Goal: Task Accomplishment & Management: Manage account settings

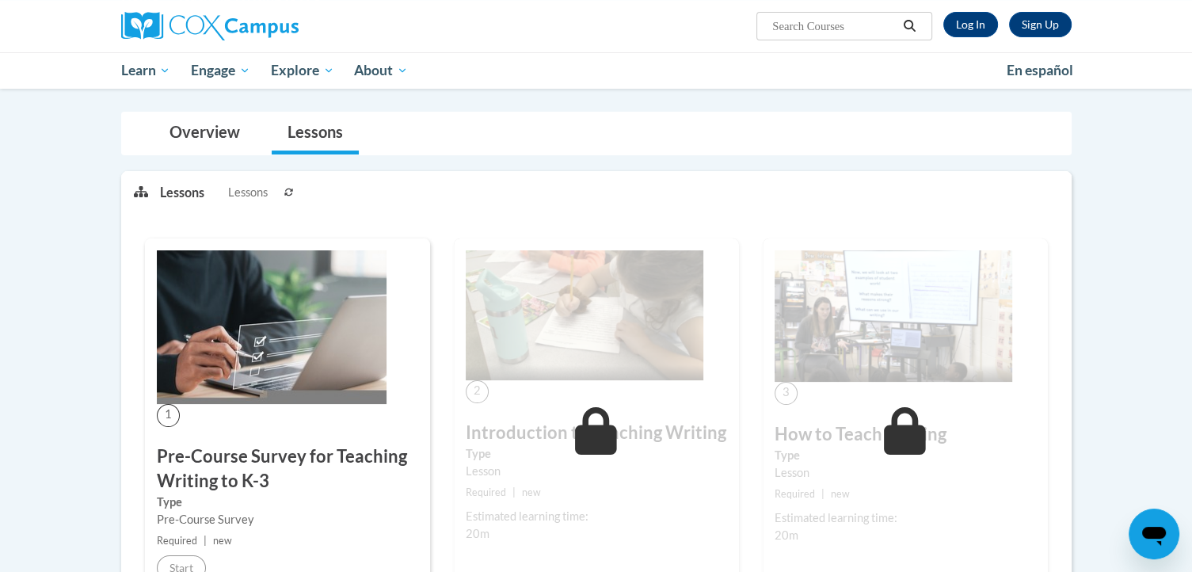
scroll to position [202, 0]
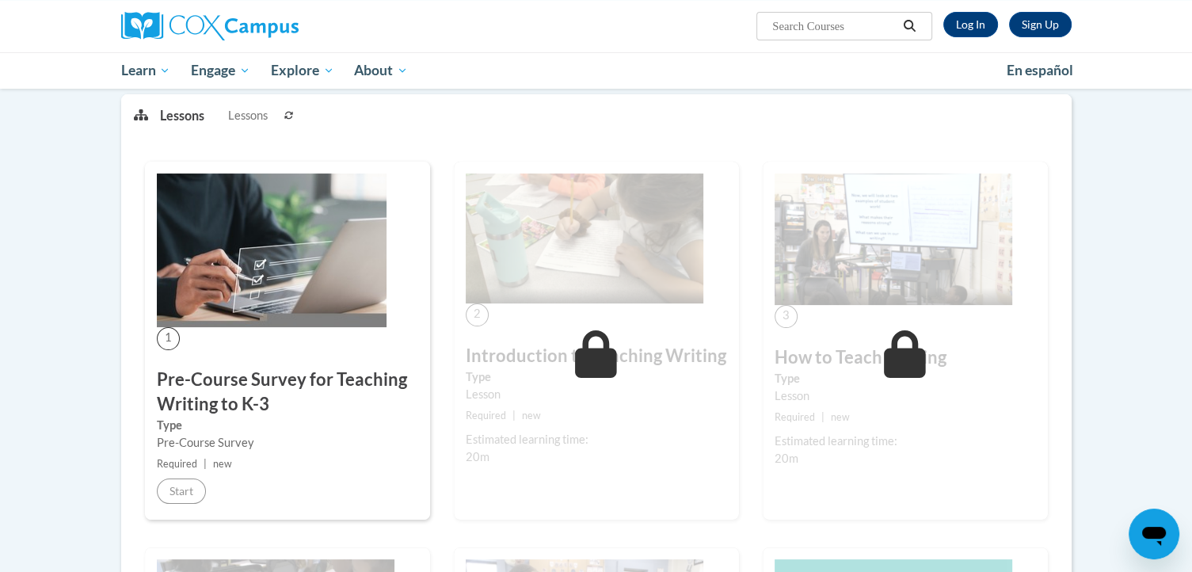
click at [614, 232] on img at bounding box center [585, 238] width 238 height 130
click at [973, 26] on link "Log In" at bounding box center [970, 24] width 55 height 25
